Goal: Check status: Check status

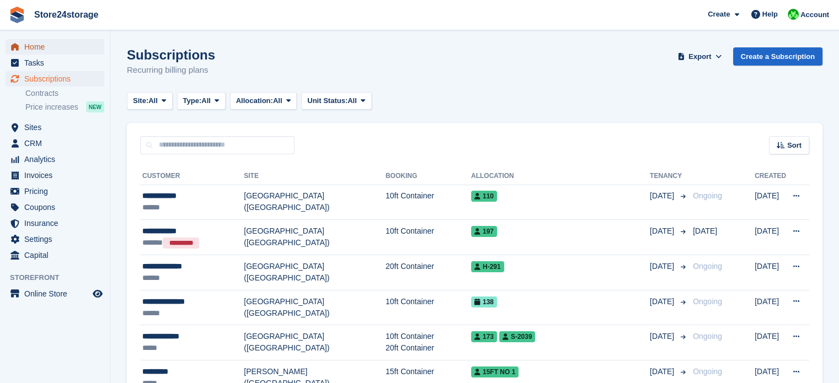
click at [31, 49] on span "Home" at bounding box center [57, 46] width 66 height 15
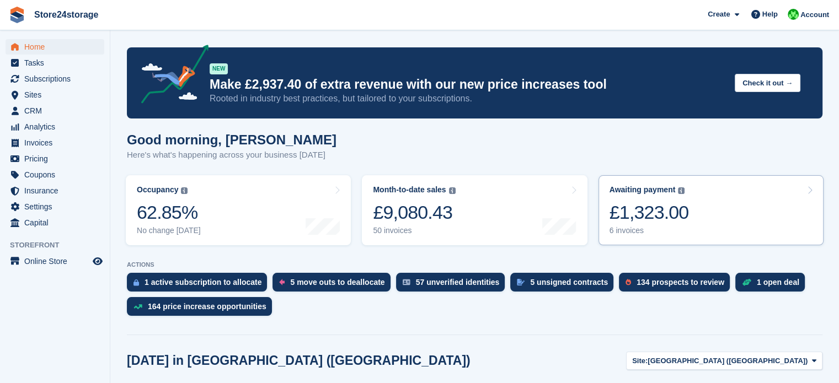
click at [717, 211] on link "Awaiting payment The total outstanding balance on all open invoices. £1,323.00 …" at bounding box center [711, 210] width 225 height 70
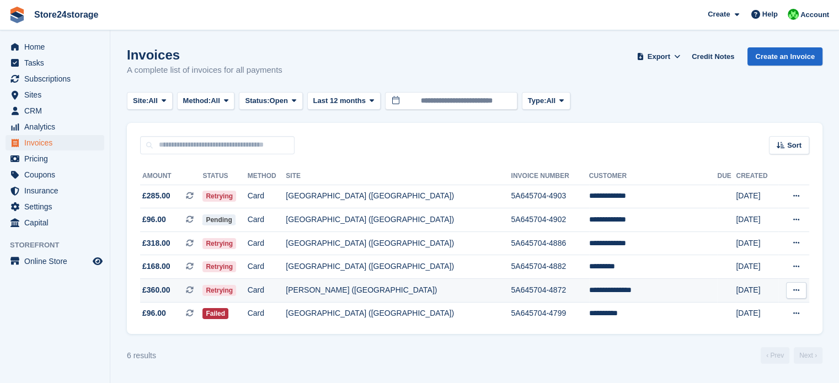
click at [794, 291] on icon at bounding box center [796, 290] width 6 height 7
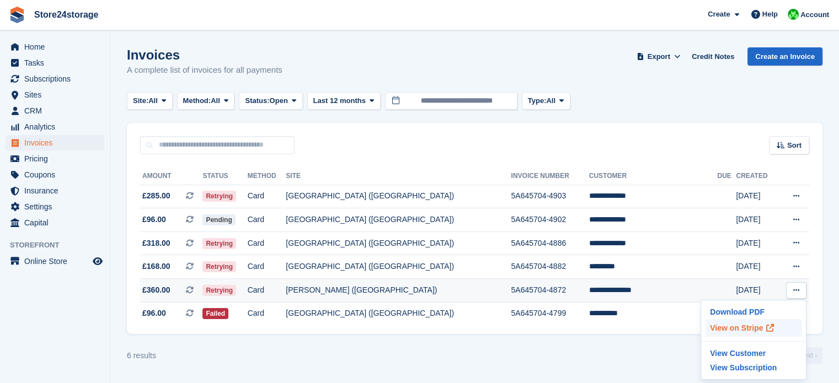
click at [728, 328] on p "View on Stripe" at bounding box center [754, 328] width 96 height 18
click at [47, 48] on span "Home" at bounding box center [57, 46] width 66 height 15
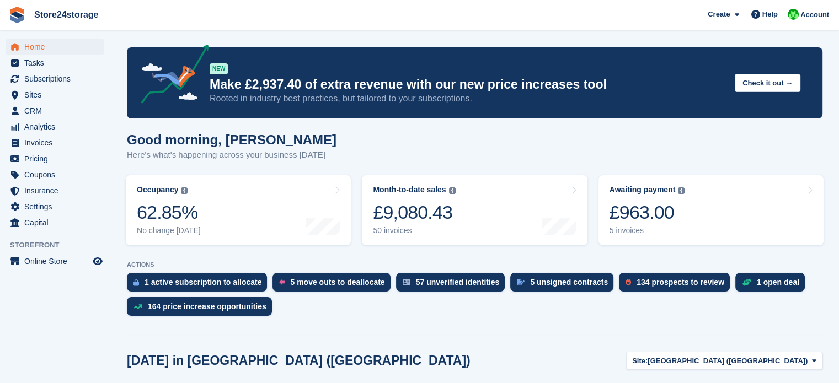
click at [681, 220] on div "£963.00" at bounding box center [648, 212] width 76 height 23
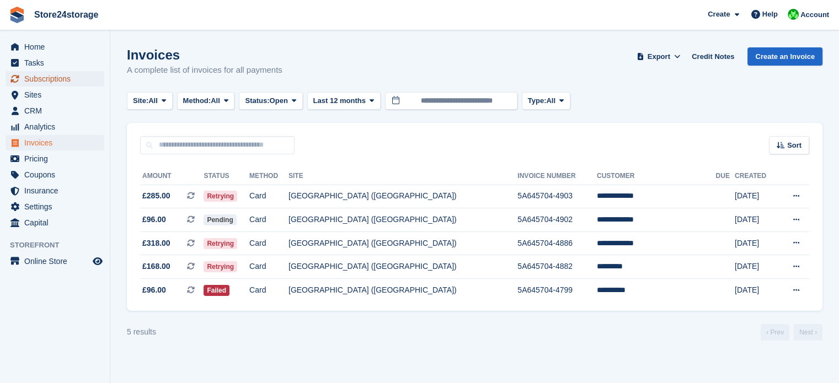
click at [51, 81] on span "Subscriptions" at bounding box center [57, 78] width 66 height 15
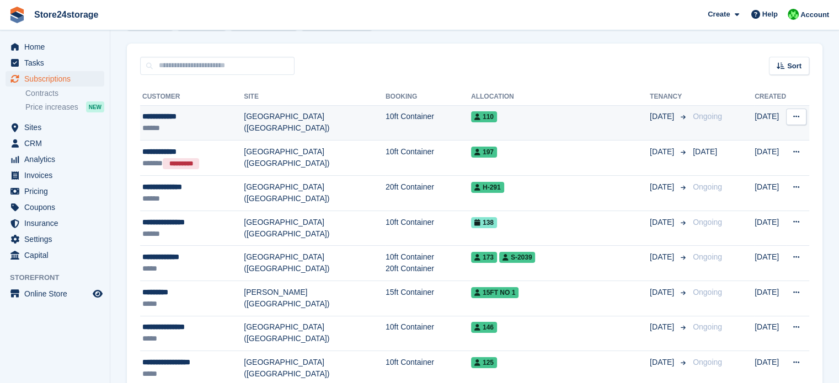
scroll to position [55, 0]
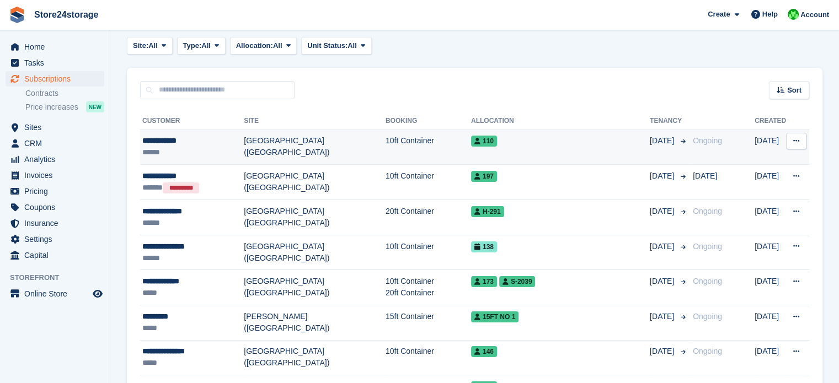
click at [234, 156] on div "******" at bounding box center [193, 153] width 102 height 12
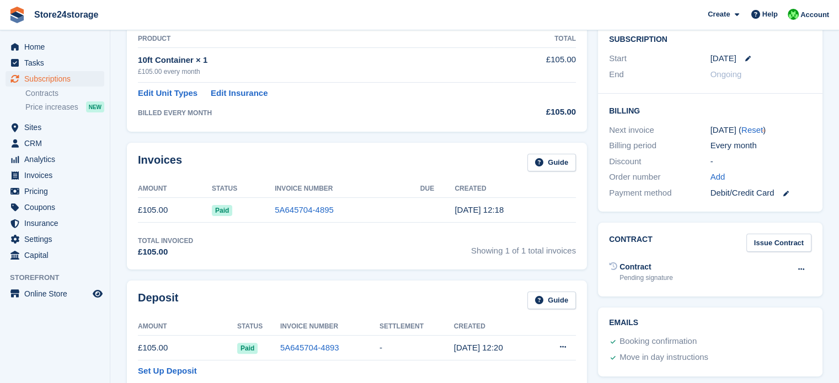
scroll to position [221, 0]
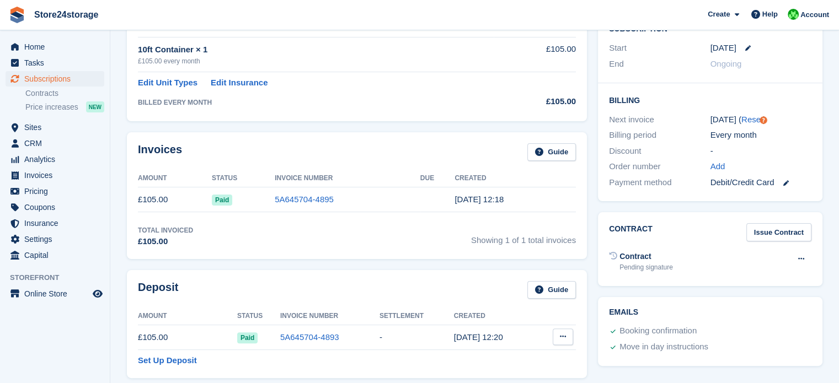
click at [562, 337] on icon at bounding box center [563, 336] width 6 height 7
click at [116, 211] on section "[PERSON_NAME] 105059 View on Stripe Cancel Subscription Allocation Unit Unit St…" at bounding box center [474, 255] width 729 height 953
